Goal: Check status

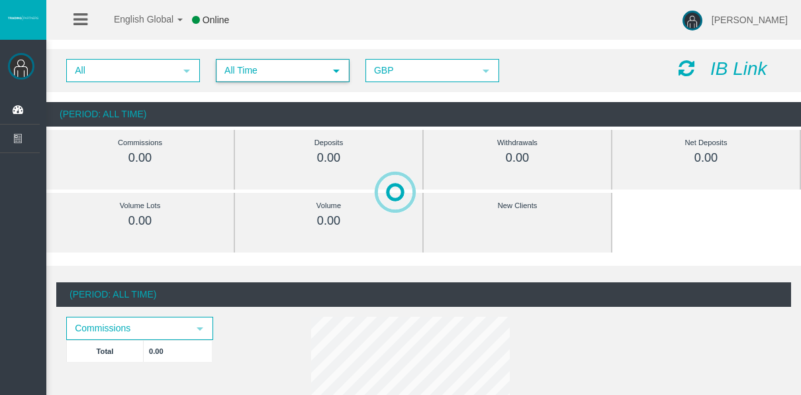
click at [248, 77] on span "All Time" at bounding box center [270, 70] width 107 height 21
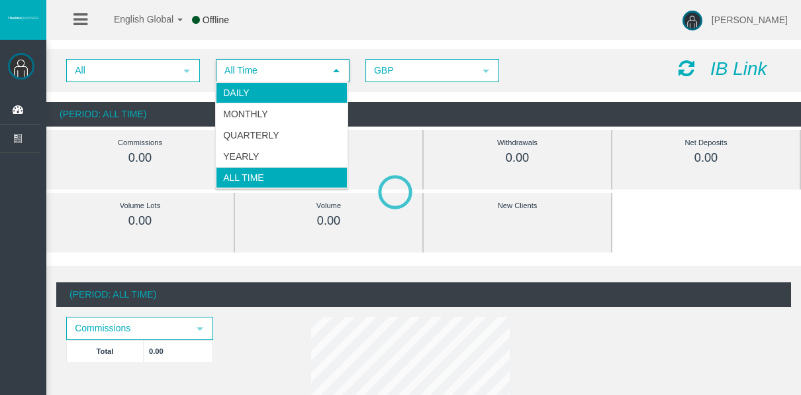
click at [251, 91] on li "Daily" at bounding box center [282, 92] width 132 height 21
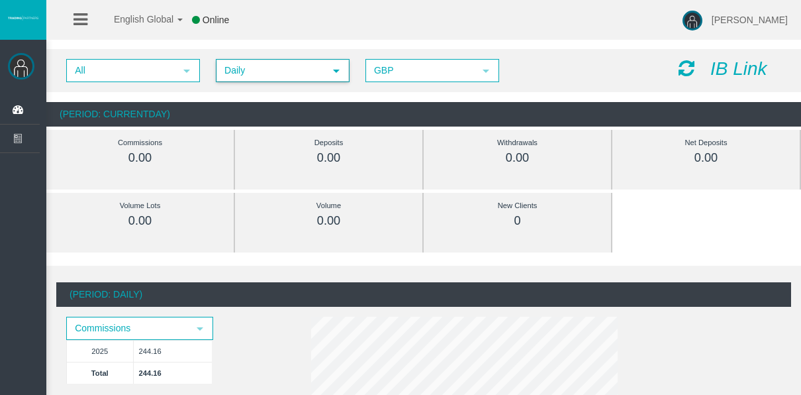
click at [236, 74] on span "Daily" at bounding box center [270, 70] width 107 height 21
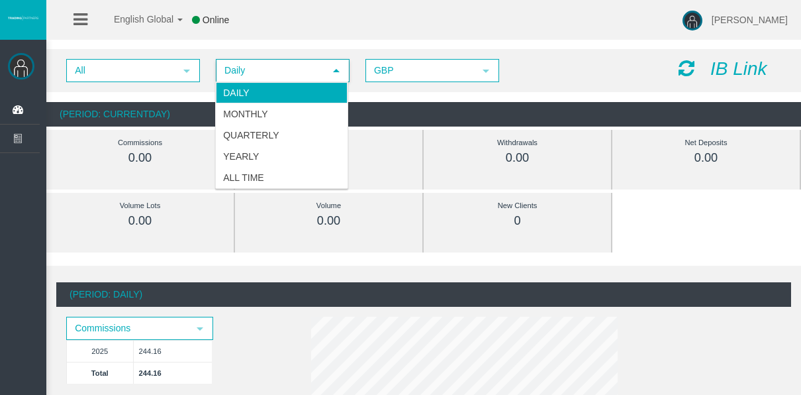
click at [244, 89] on li "Daily" at bounding box center [282, 92] width 132 height 21
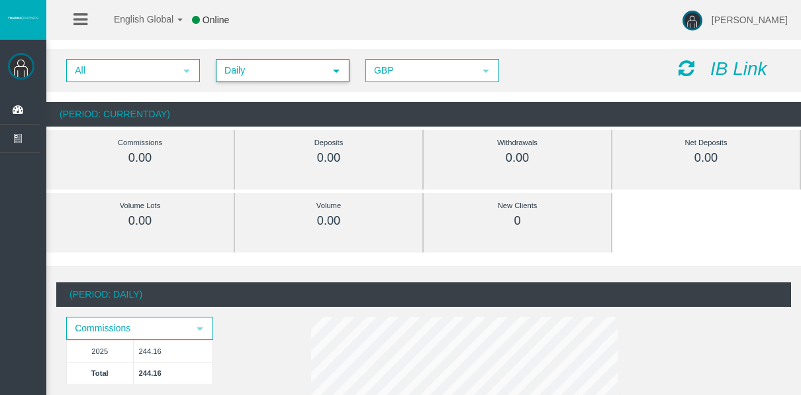
click at [244, 74] on span "Daily" at bounding box center [270, 70] width 107 height 21
click at [374, 95] on div "All select Daily select 4 GBP select GBP IB Link (Period: CurrentDay) Commissio…" at bounding box center [423, 87] width 755 height 91
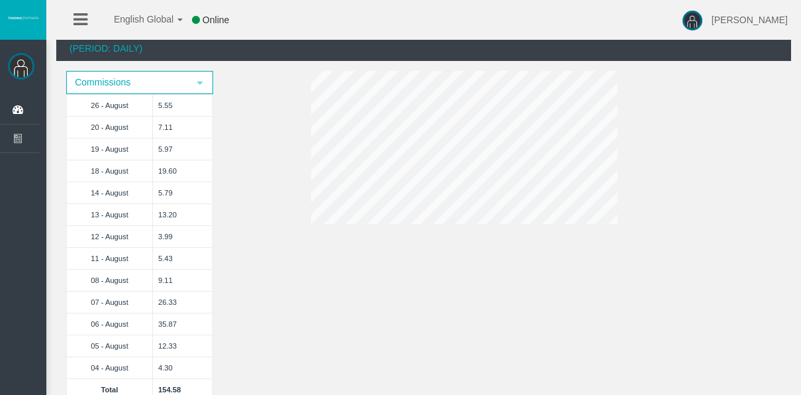
scroll to position [199, 0]
